Goal: Communication & Community: Answer question/provide support

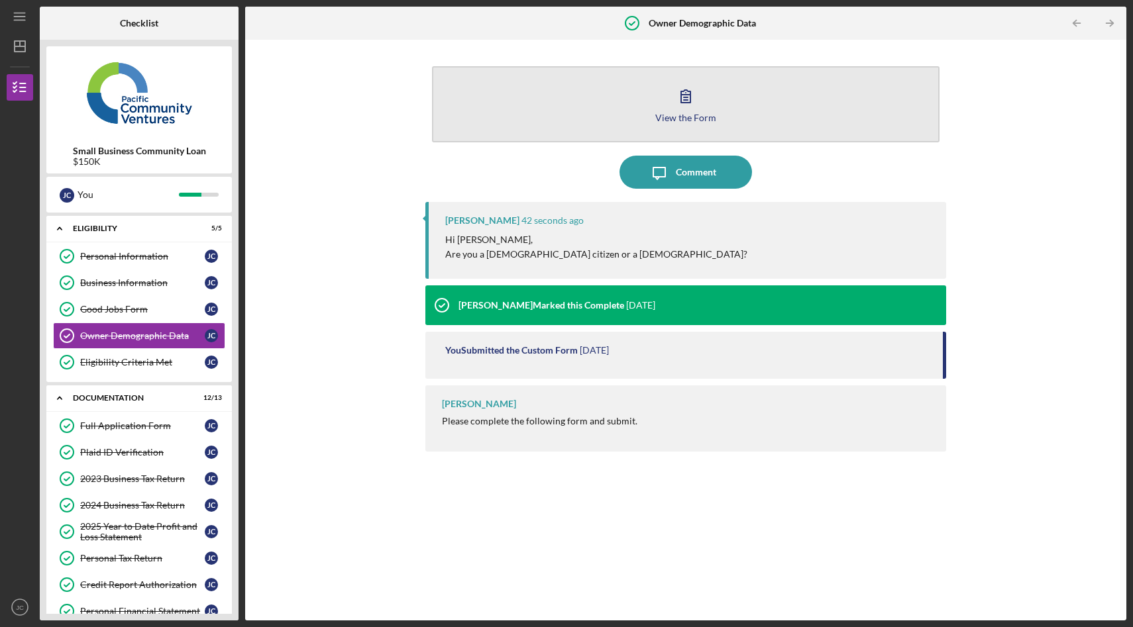
click at [687, 94] on icon "button" at bounding box center [685, 96] width 9 height 13
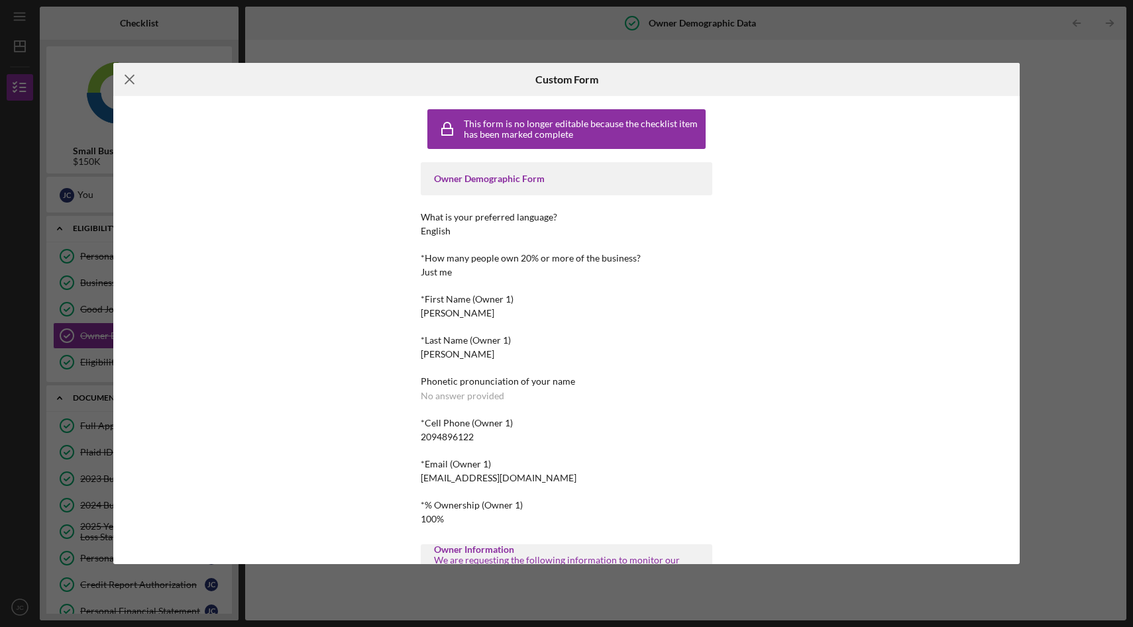
click at [129, 78] on line at bounding box center [129, 79] width 9 height 9
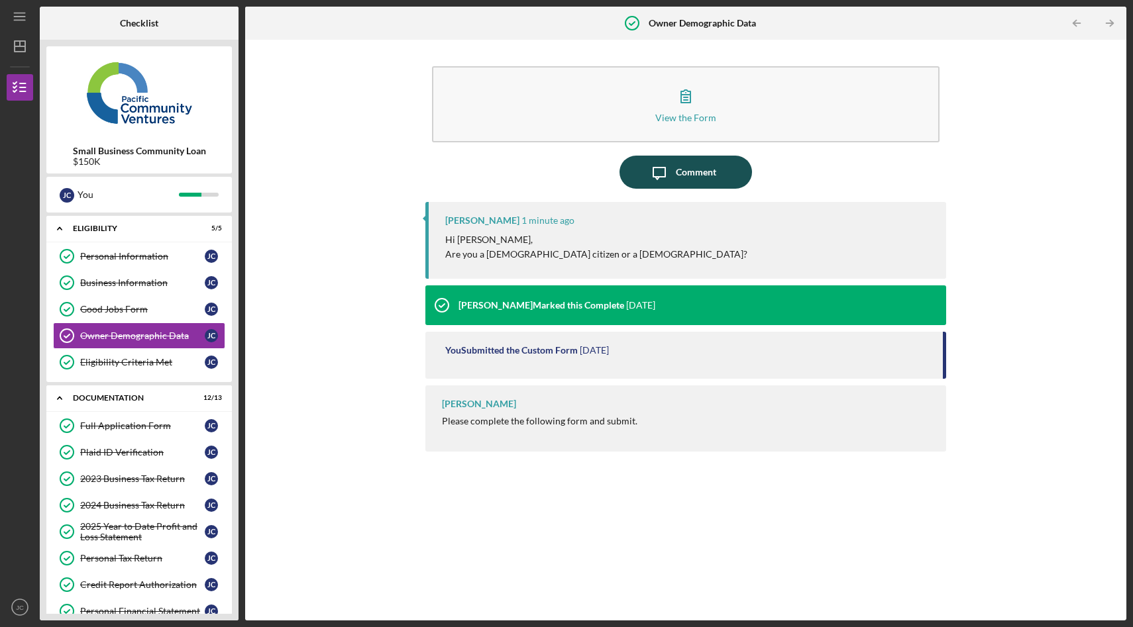
click at [669, 180] on icon "Icon/Message" at bounding box center [659, 172] width 33 height 33
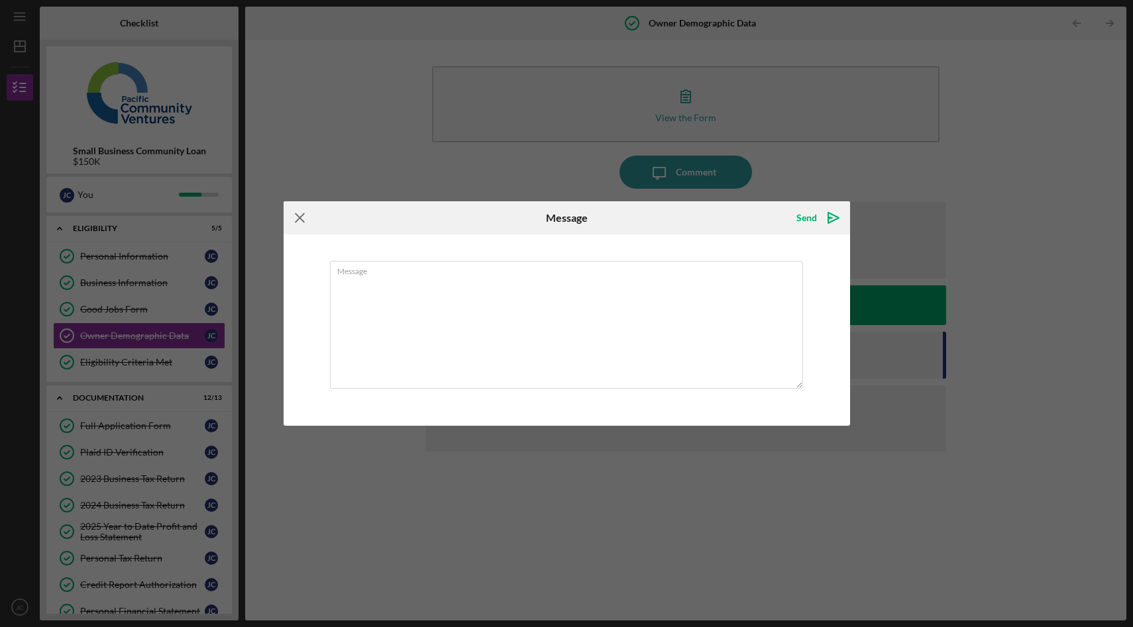
click at [301, 219] on icon "Icon/Menu Close" at bounding box center [300, 217] width 33 height 33
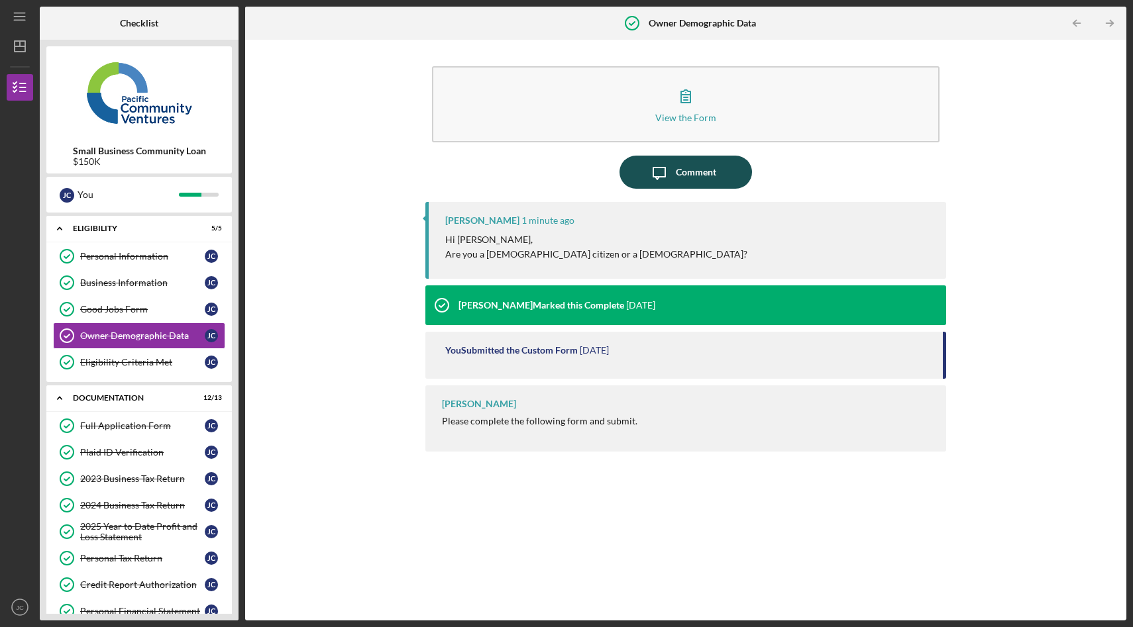
click at [712, 166] on div "Comment" at bounding box center [696, 172] width 40 height 33
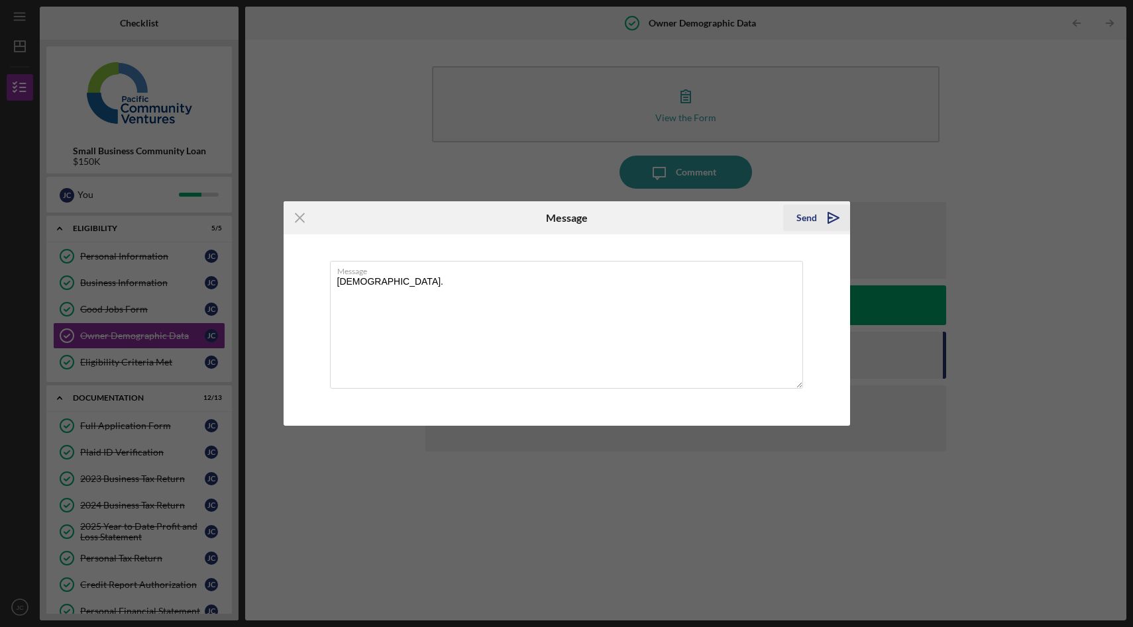
type textarea "[DEMOGRAPHIC_DATA]."
click at [829, 219] on icon "Icon/icon-invite-send" at bounding box center [833, 217] width 33 height 33
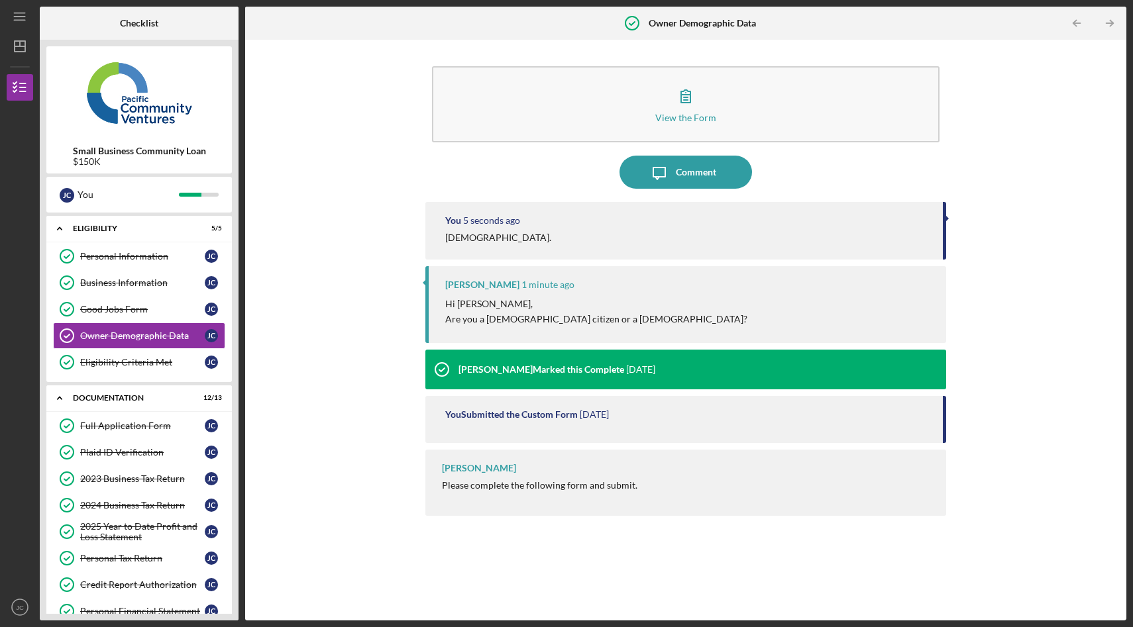
click at [376, 249] on div "View the Form Form Icon/Message Comment You 5 seconds ago Legal permanent resid…" at bounding box center [686, 330] width 868 height 568
click at [387, 148] on div "View the Form Form Icon/Message Comment You 6 seconds ago Legal permanent resid…" at bounding box center [686, 330] width 868 height 568
click at [321, 205] on div "View the Form Form Icon/Message Comment You 55 seconds ago Legal permanent resi…" at bounding box center [686, 330] width 868 height 568
click at [344, 146] on div "View the Form Form Icon/Message Comment You 1 minute ago Legal permanent reside…" at bounding box center [686, 330] width 868 height 568
click at [376, 205] on div "View the Form Form Icon/Message Comment You 6 minutes ago [DEMOGRAPHIC_DATA]. […" at bounding box center [686, 330] width 868 height 568
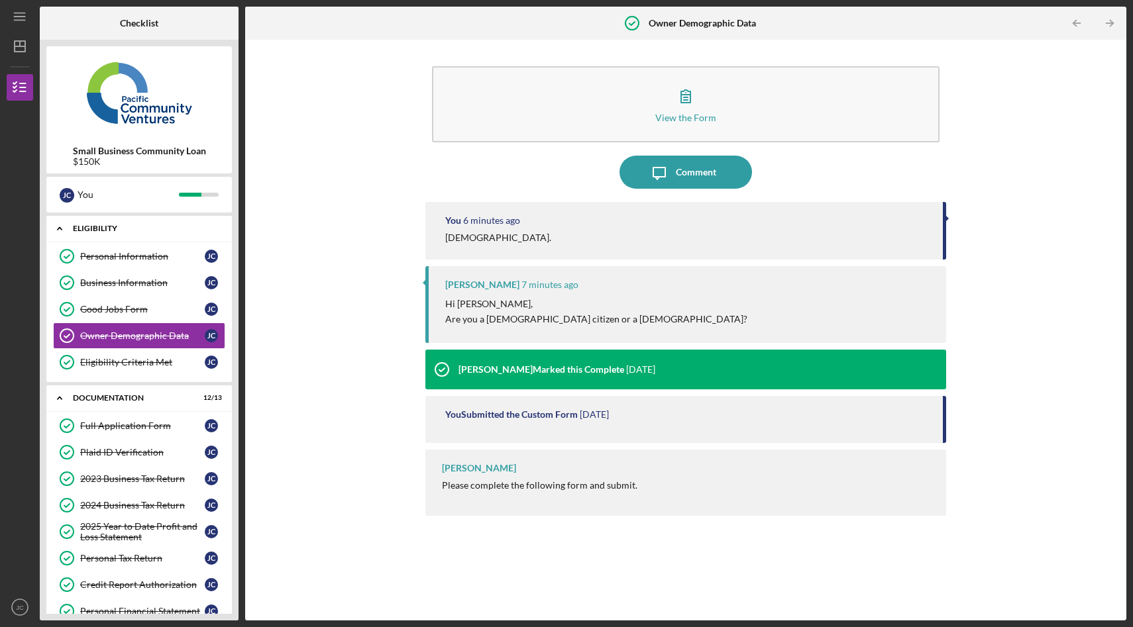
click at [58, 225] on icon "Icon/Expander" at bounding box center [59, 228] width 26 height 26
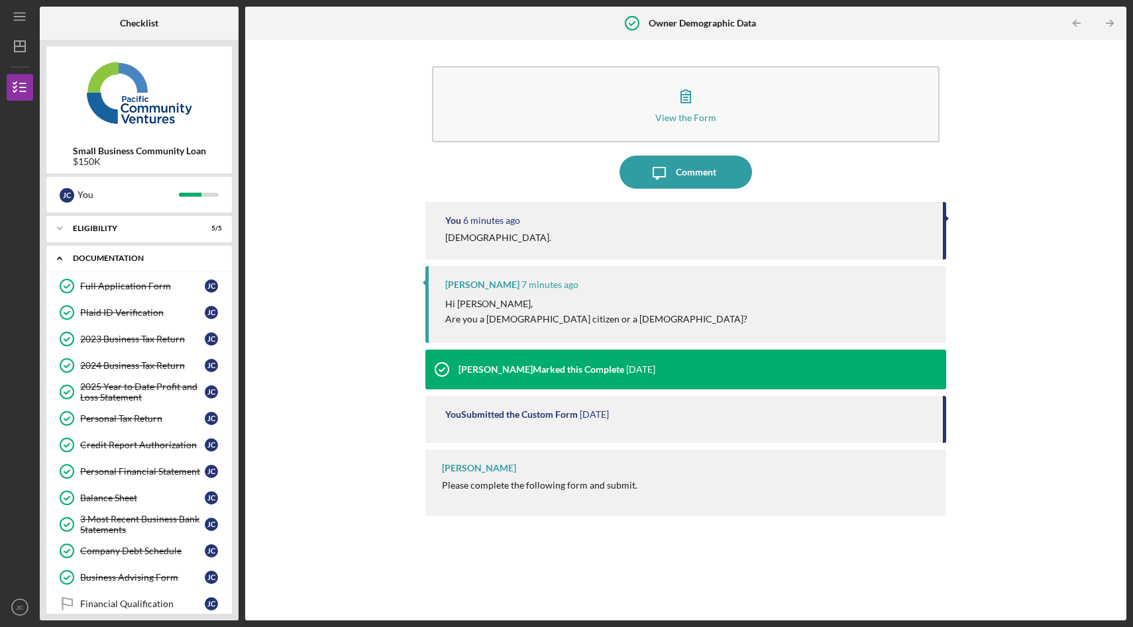
click at [58, 260] on icon "Icon/Expander" at bounding box center [59, 258] width 26 height 26
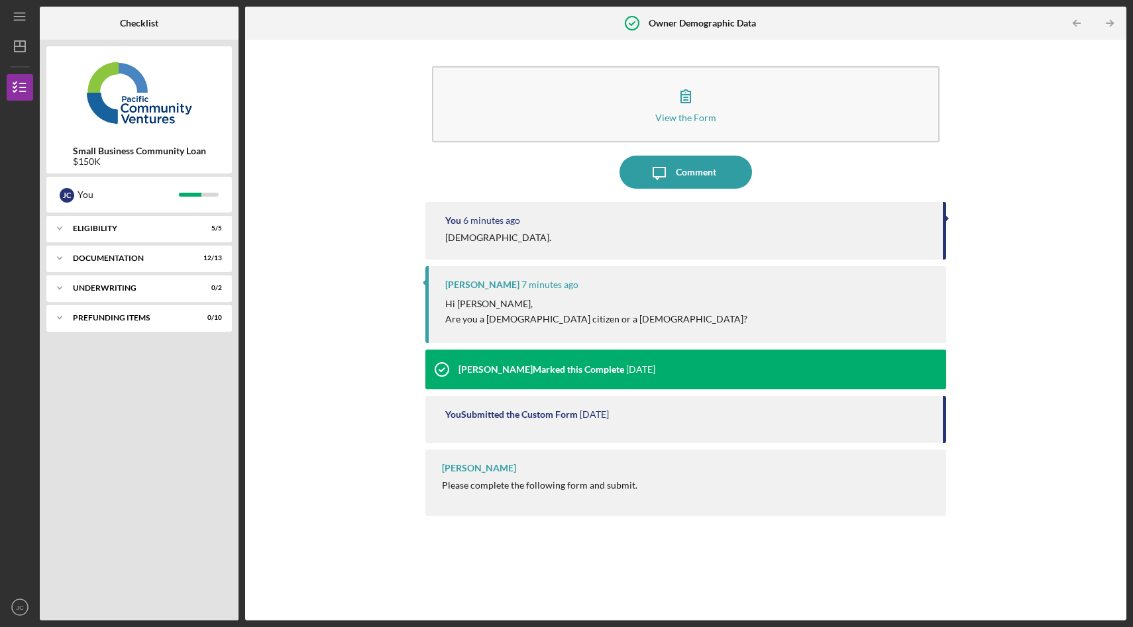
click at [144, 399] on div "Icon/Expander Eligibility 5 / 5 Icon/Expander Documentation 12 / 13 Icon/Expand…" at bounding box center [138, 415] width 185 height 398
click at [1043, 83] on div "View the Form Form Icon/Message Comment You 6 minutes ago [DEMOGRAPHIC_DATA]. […" at bounding box center [686, 330] width 868 height 568
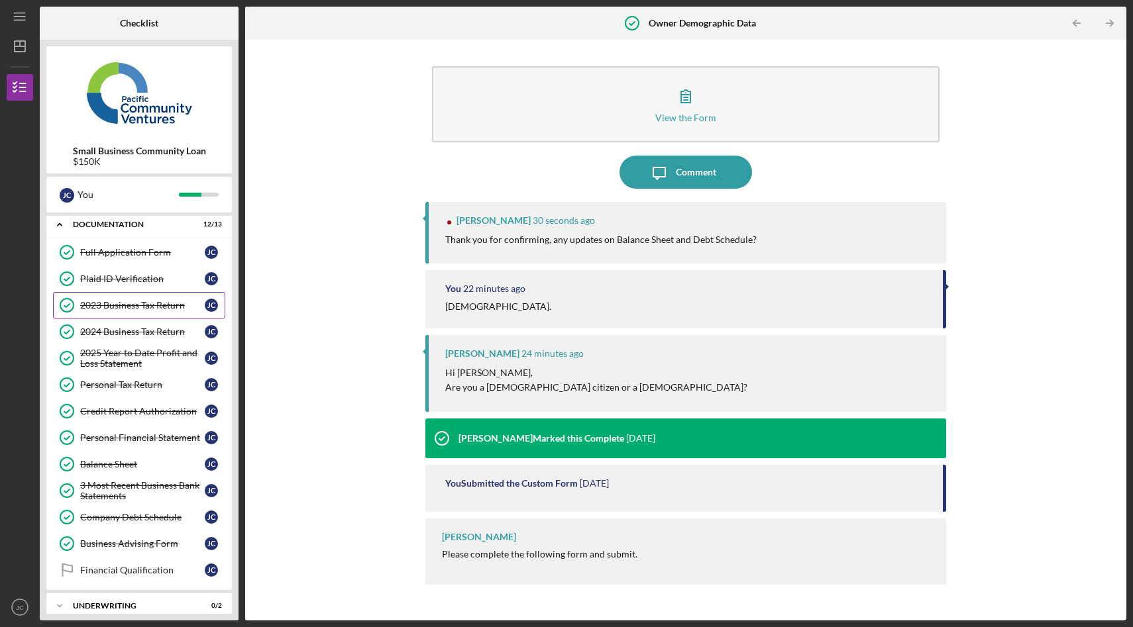
scroll to position [216, 0]
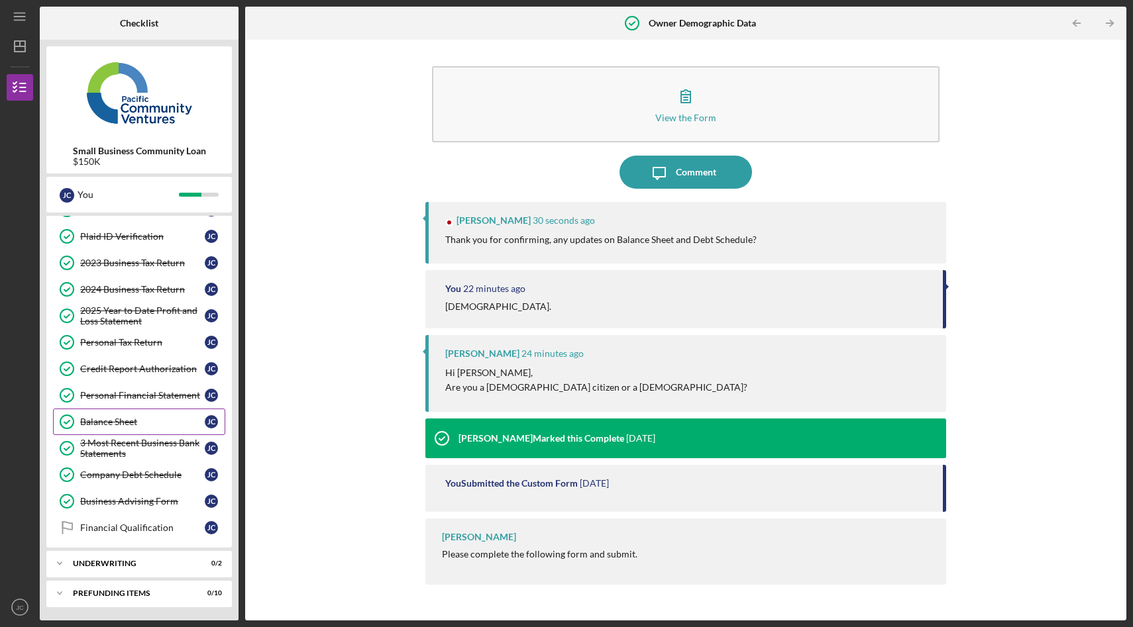
click at [123, 421] on div "Balance Sheet" at bounding box center [142, 422] width 125 height 11
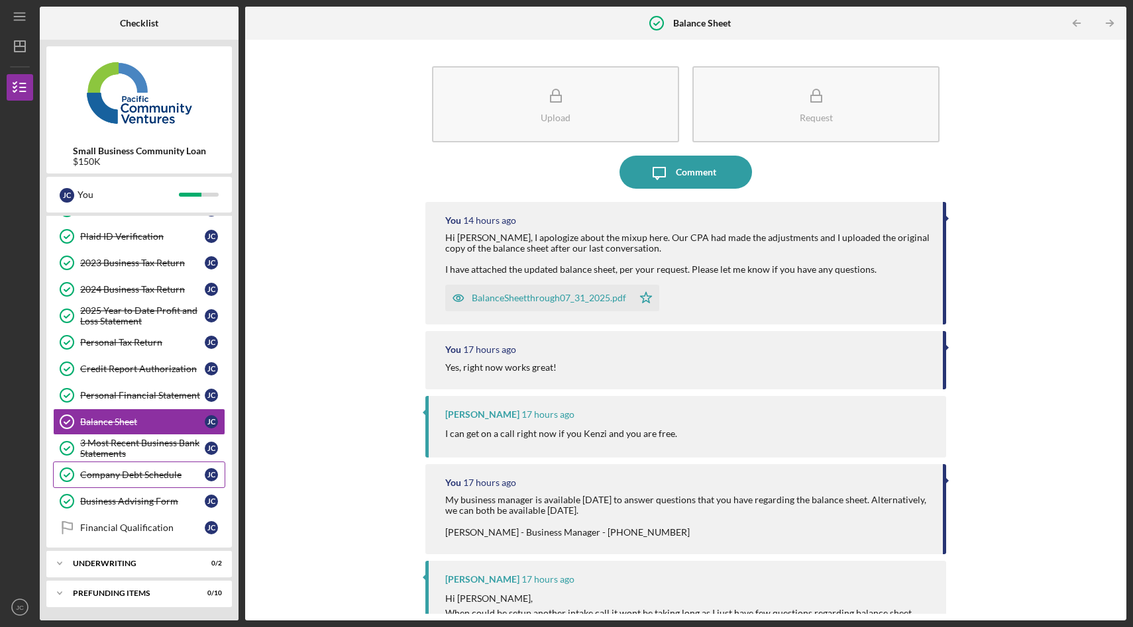
click at [147, 474] on div "Company Debt Schedule" at bounding box center [142, 475] width 125 height 11
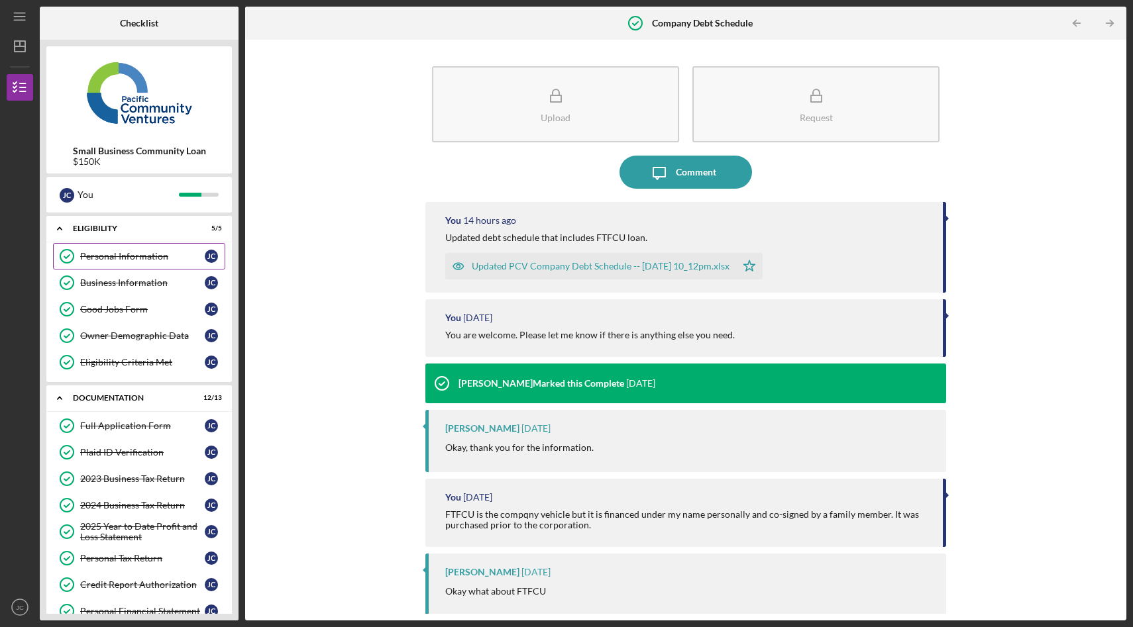
click at [133, 255] on div "Personal Information" at bounding box center [142, 256] width 125 height 11
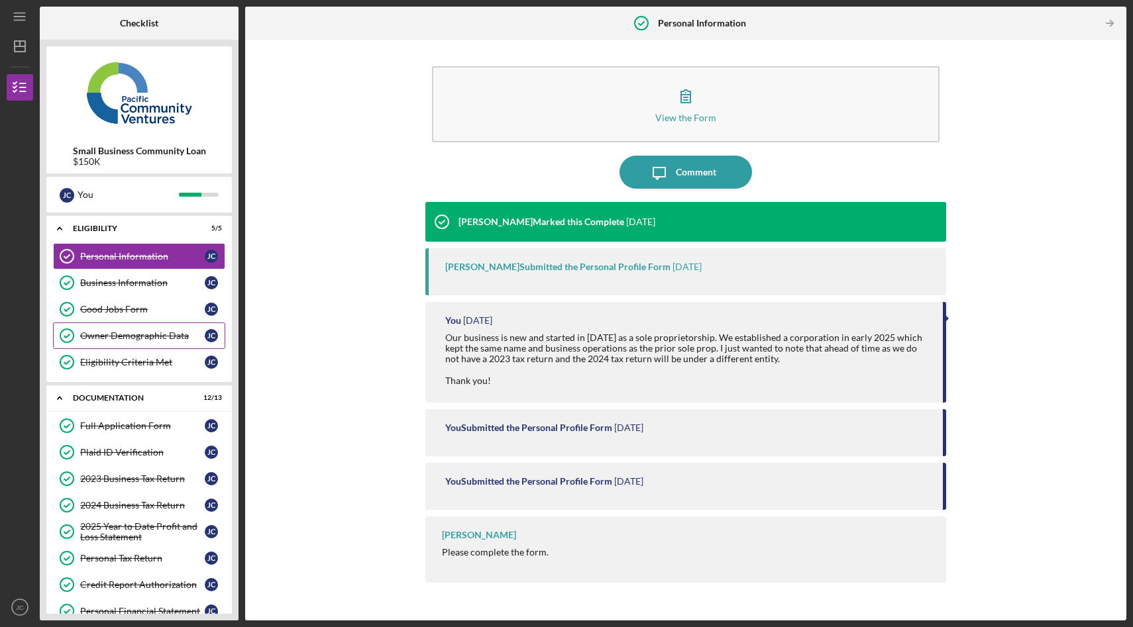
click at [128, 339] on div "Owner Demographic Data" at bounding box center [142, 336] width 125 height 11
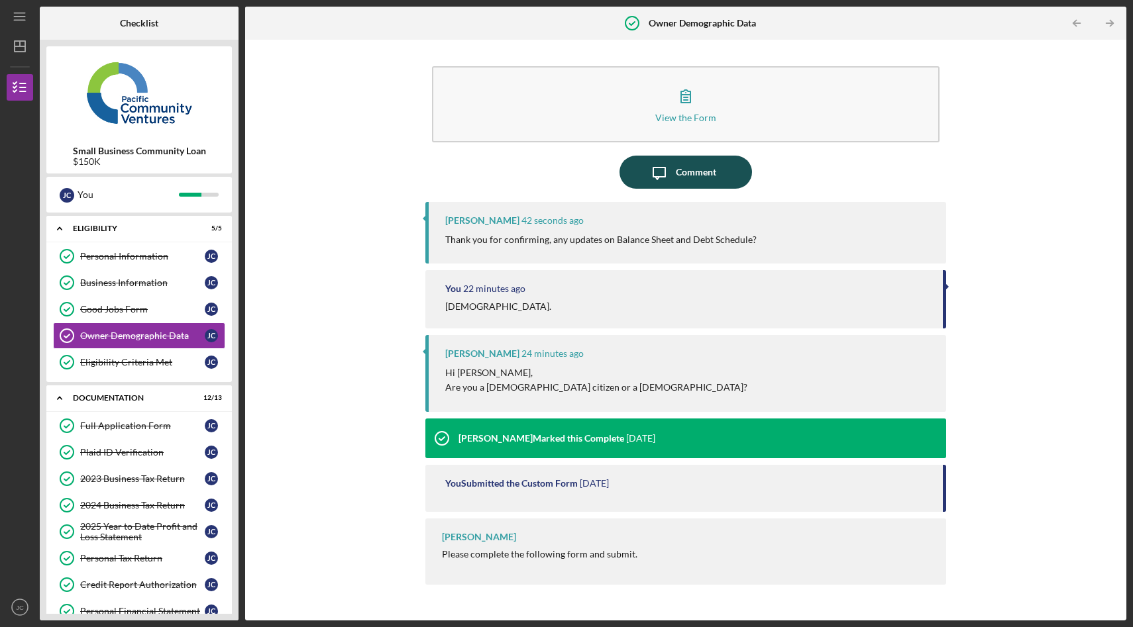
click at [698, 176] on div "Comment" at bounding box center [696, 172] width 40 height 33
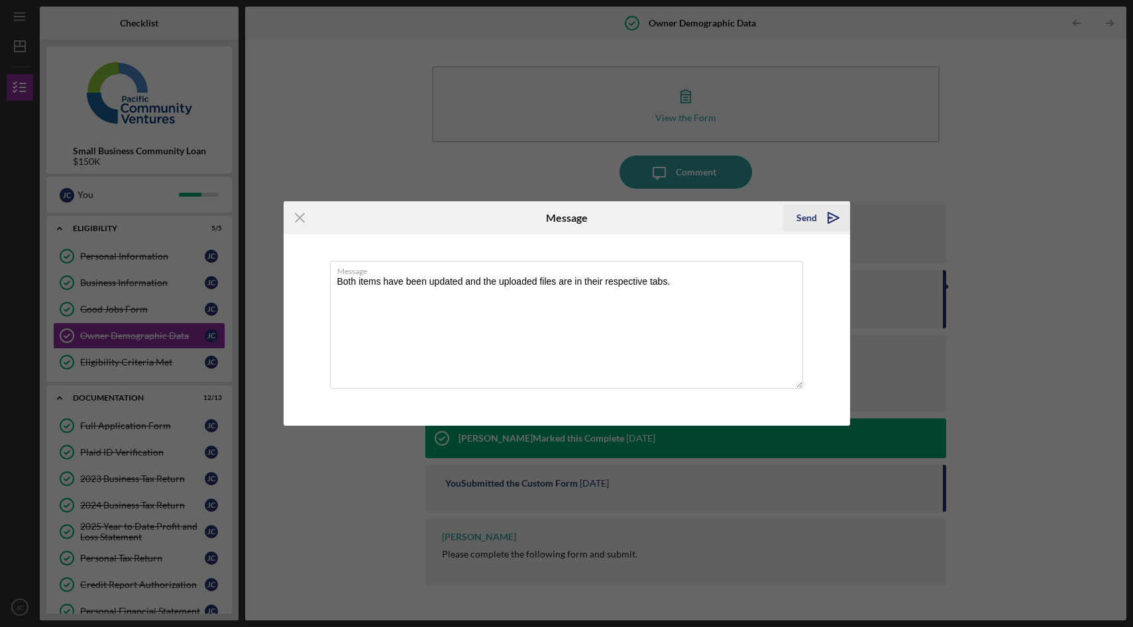
type textarea "Both items have been updated and the uploaded files are in their respective tab…"
click at [830, 221] on icon "Icon/icon-invite-send" at bounding box center [833, 217] width 33 height 33
